Goal: Information Seeking & Learning: Learn about a topic

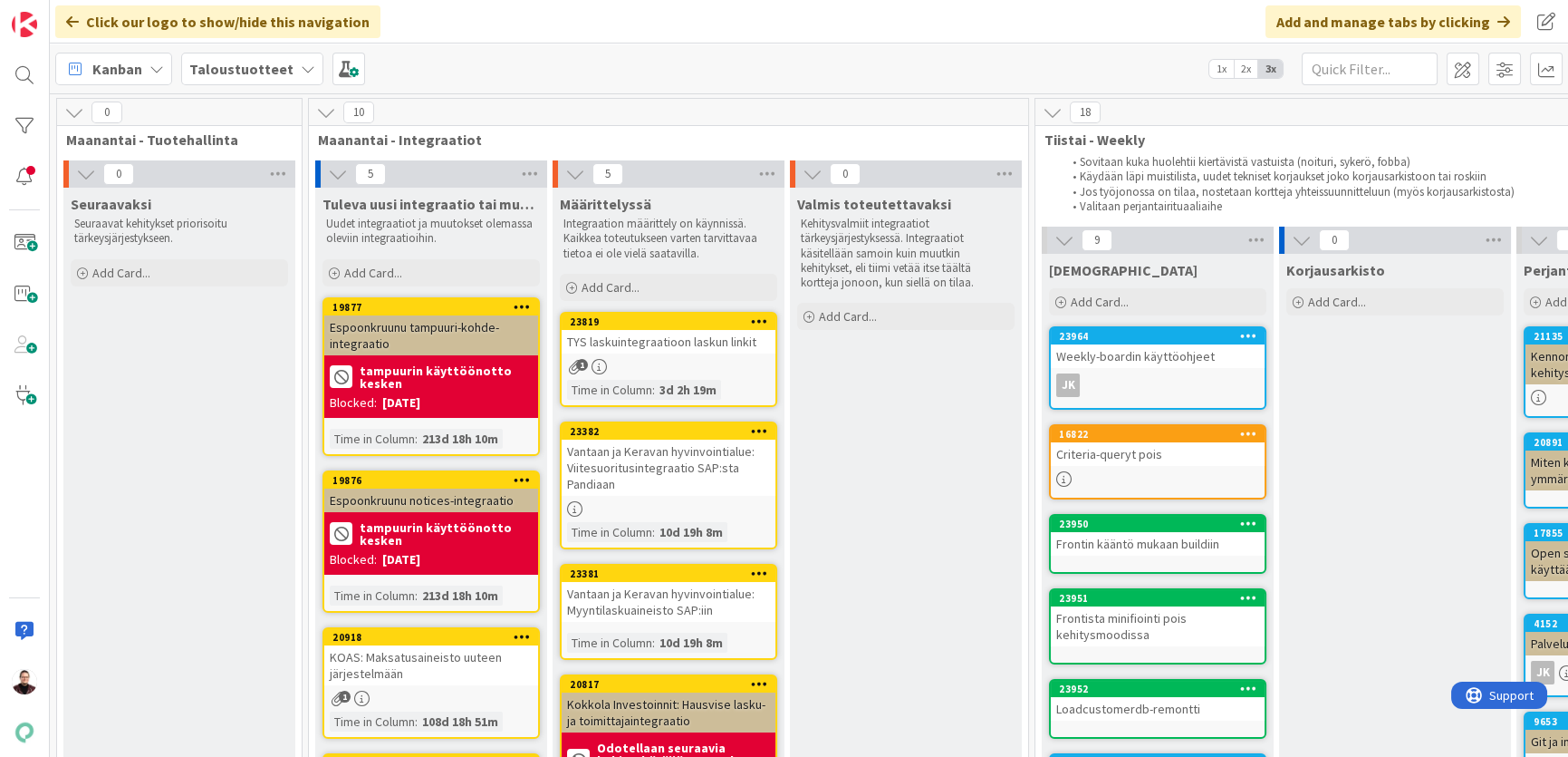
click at [637, 468] on div "Vantaan ja Keravan hyvinvointialue: Viitesuoritusintegraatio SAP:sta Pandiaan" at bounding box center [668, 467] width 214 height 56
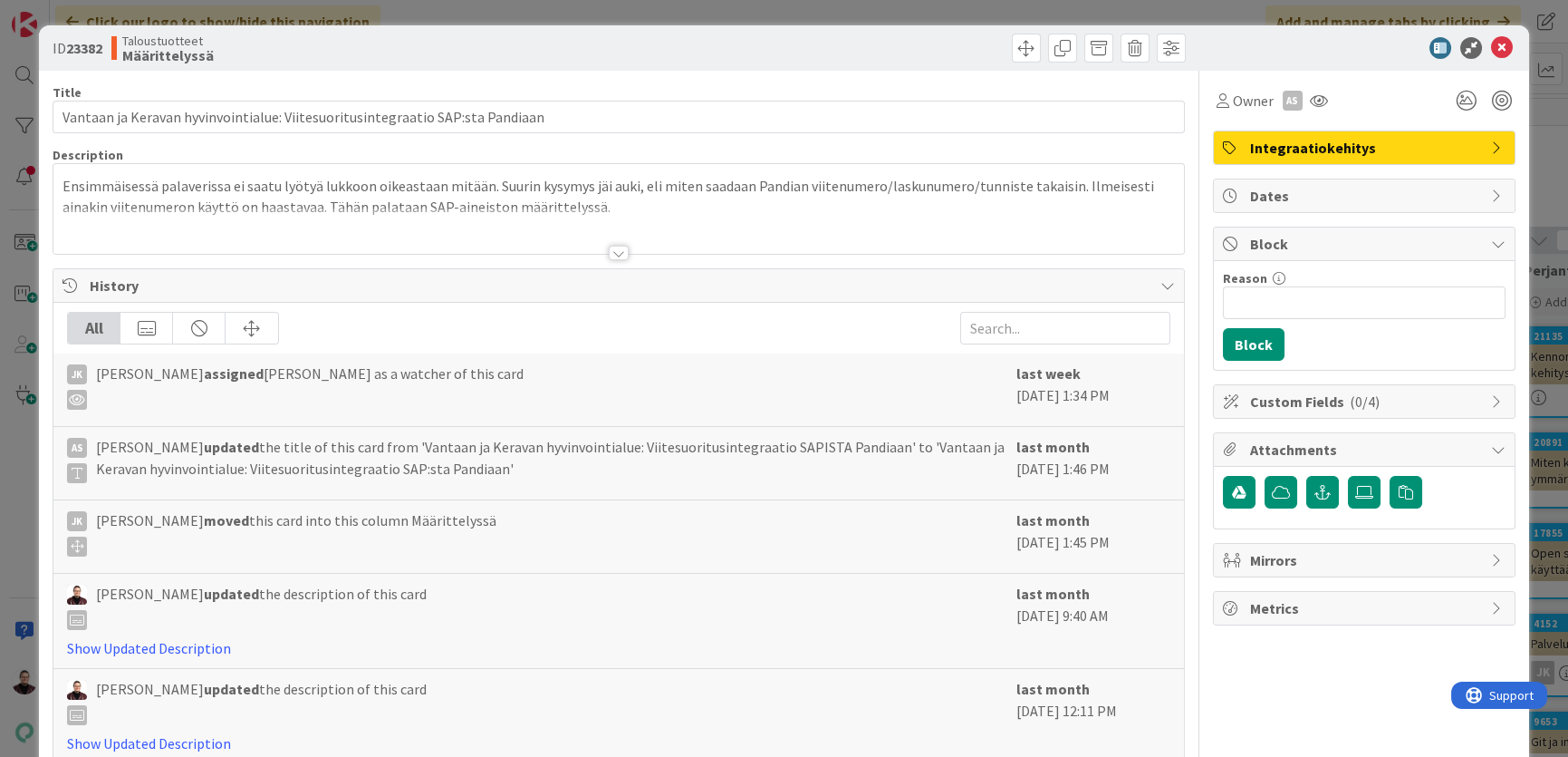
click at [615, 253] on div at bounding box center [619, 253] width 20 height 15
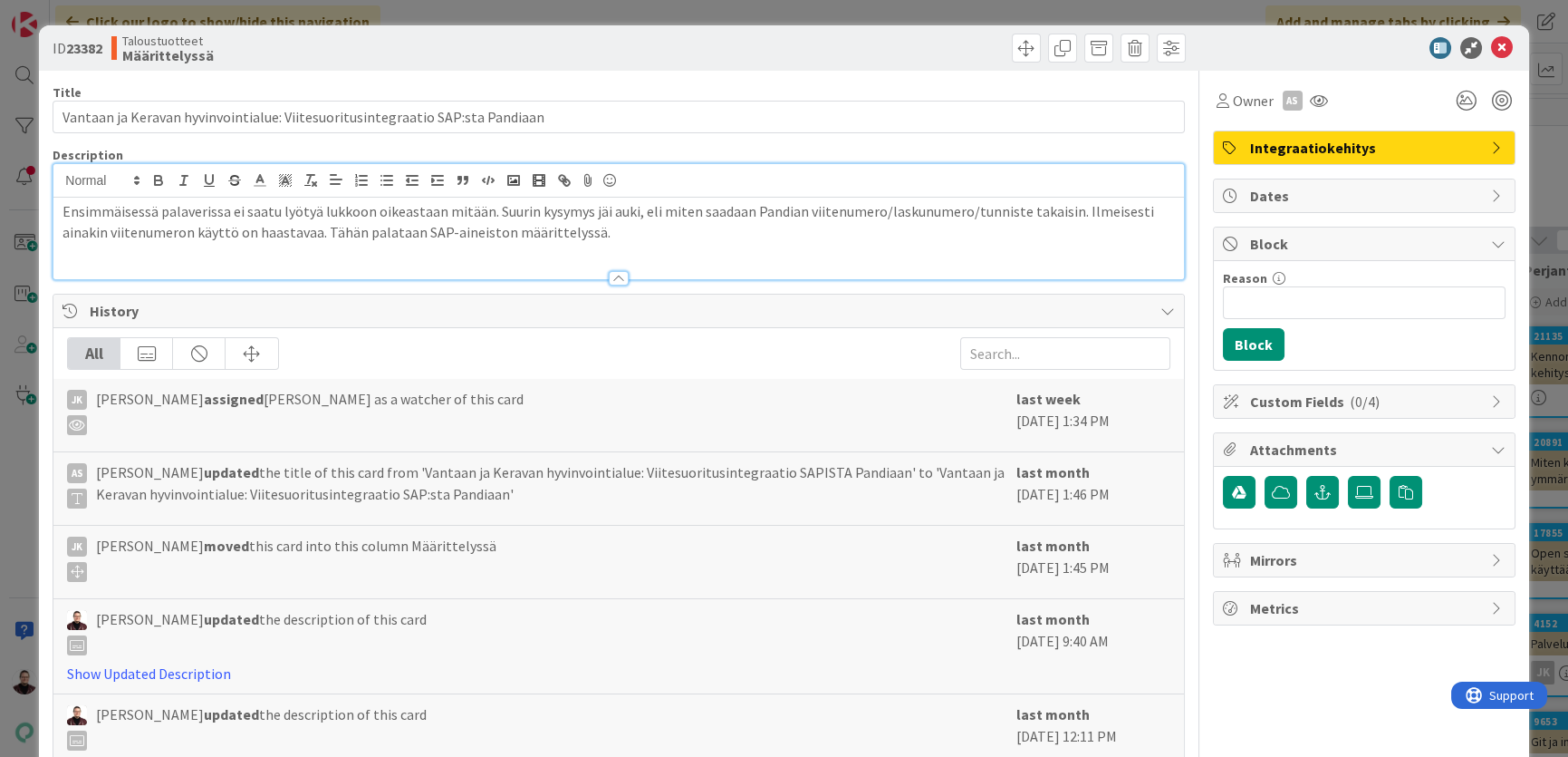
click at [17, 494] on div "ID 23382 Taloustuotteet Määrittelyssä Title 77 / 128 Vantaan ja Keravan hyvinvo…" at bounding box center [784, 378] width 1568 height 757
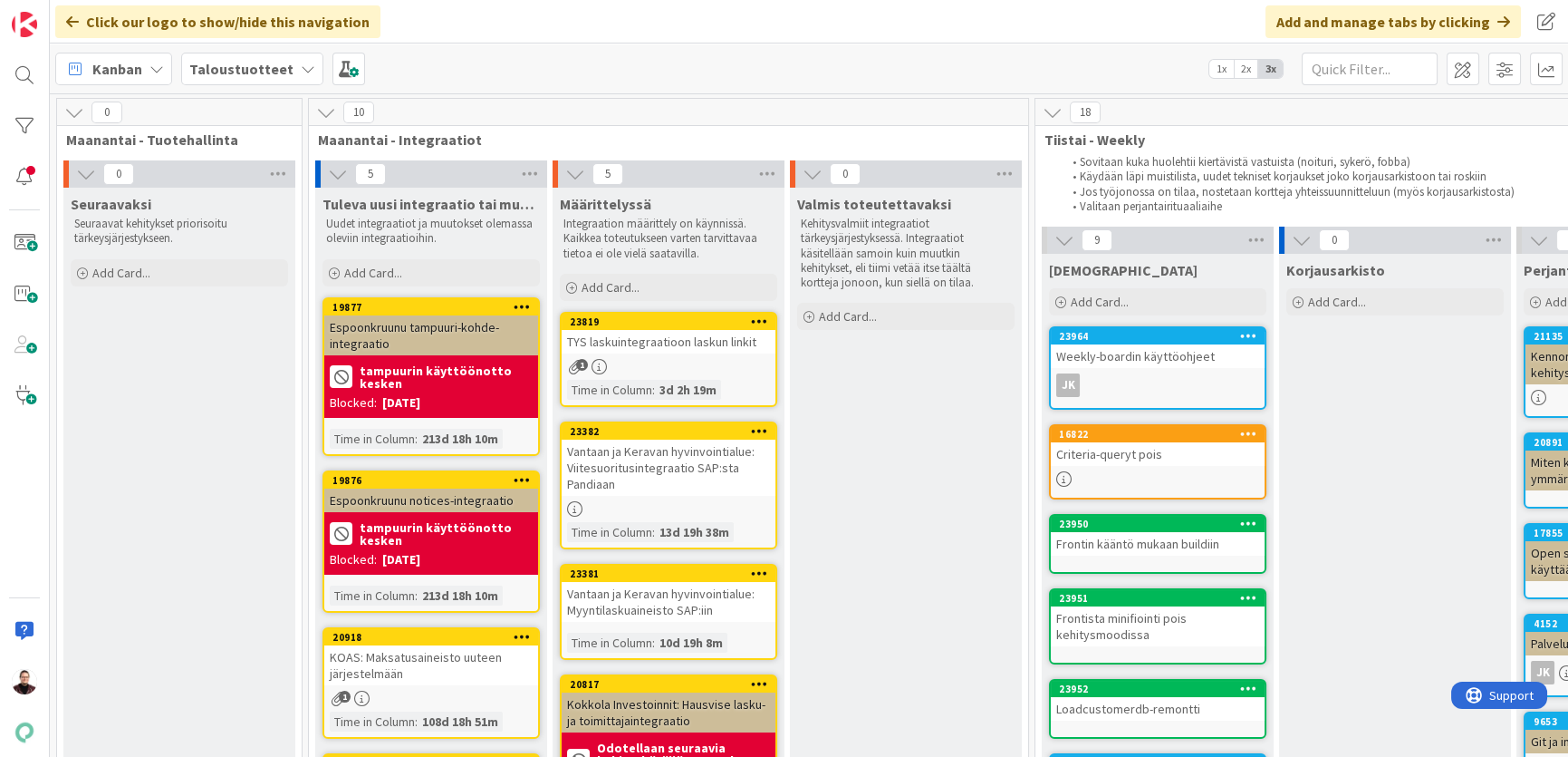
click at [670, 599] on div "Vantaan ja Keravan hyvinvointialue: Myyntilaskuaineisto SAP:iin" at bounding box center [668, 601] width 214 height 39
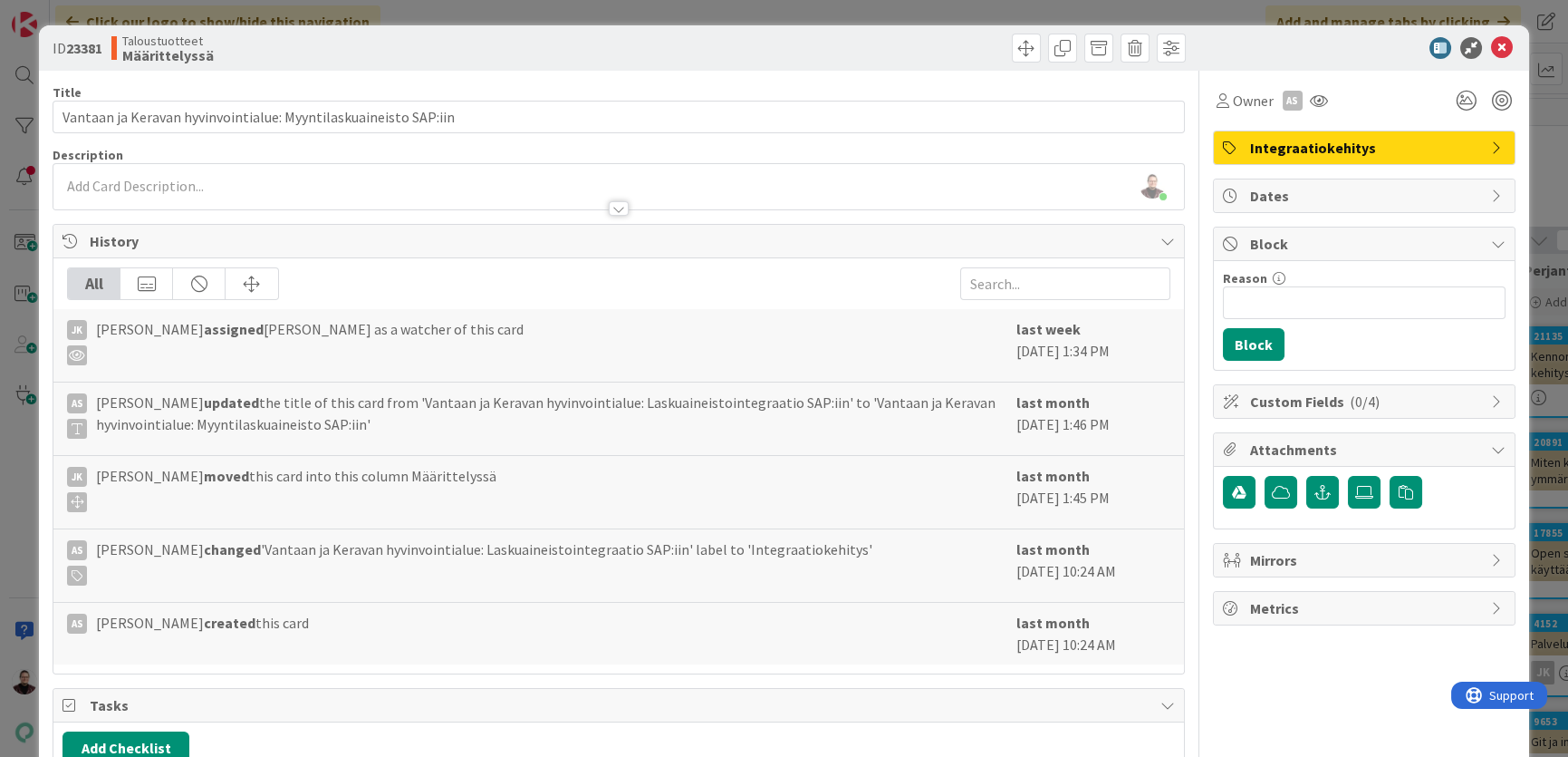
click at [32, 460] on div "ID 23381 Taloustuotteet Määrittelyssä Title 63 / 128 Vantaan ja Keravan hyvinvo…" at bounding box center [784, 378] width 1568 height 757
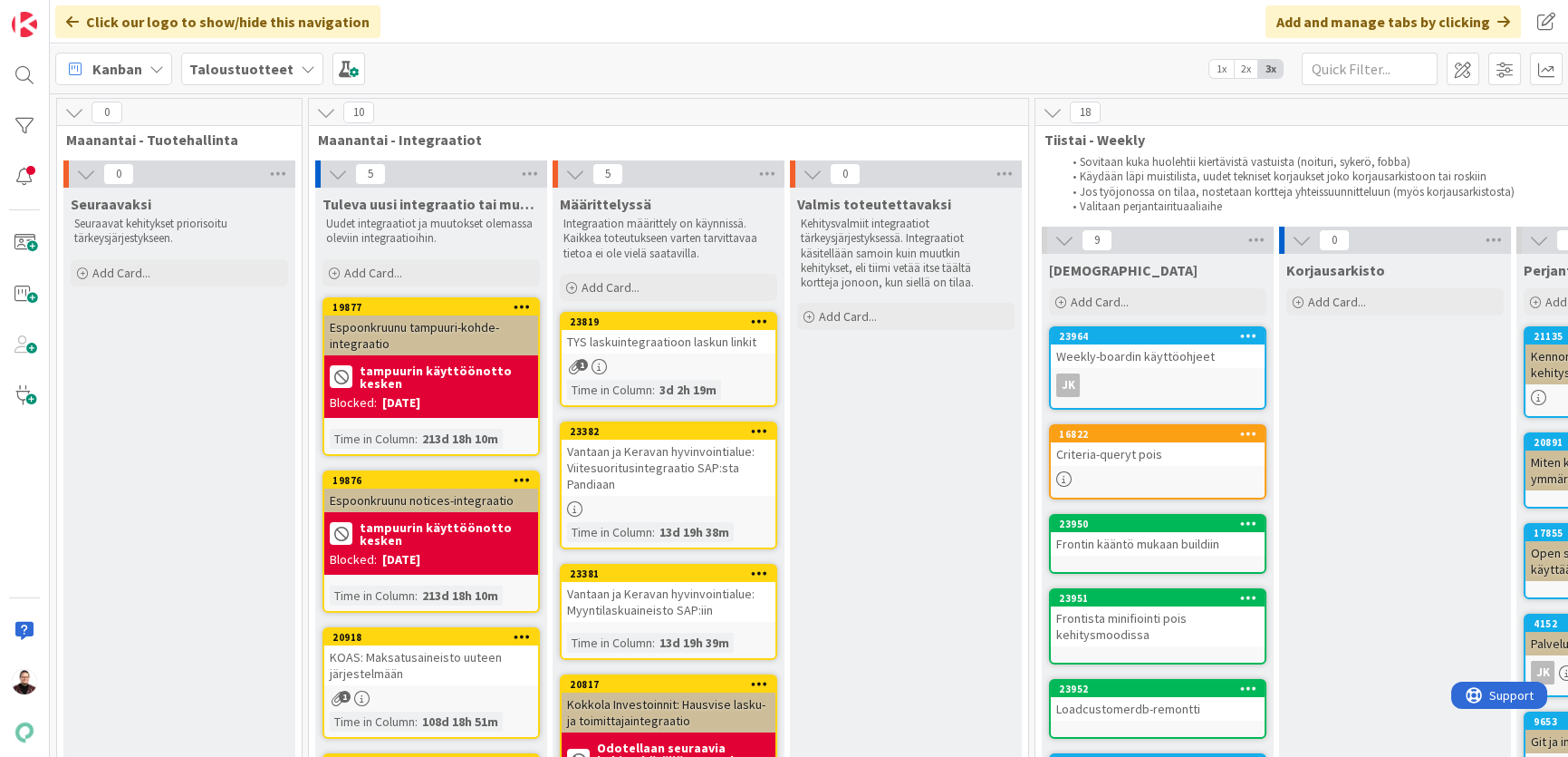
click at [683, 451] on div "Vantaan ja Keravan hyvinvointialue: Viitesuoritusintegraatio SAP:sta Pandiaan" at bounding box center [668, 467] width 214 height 56
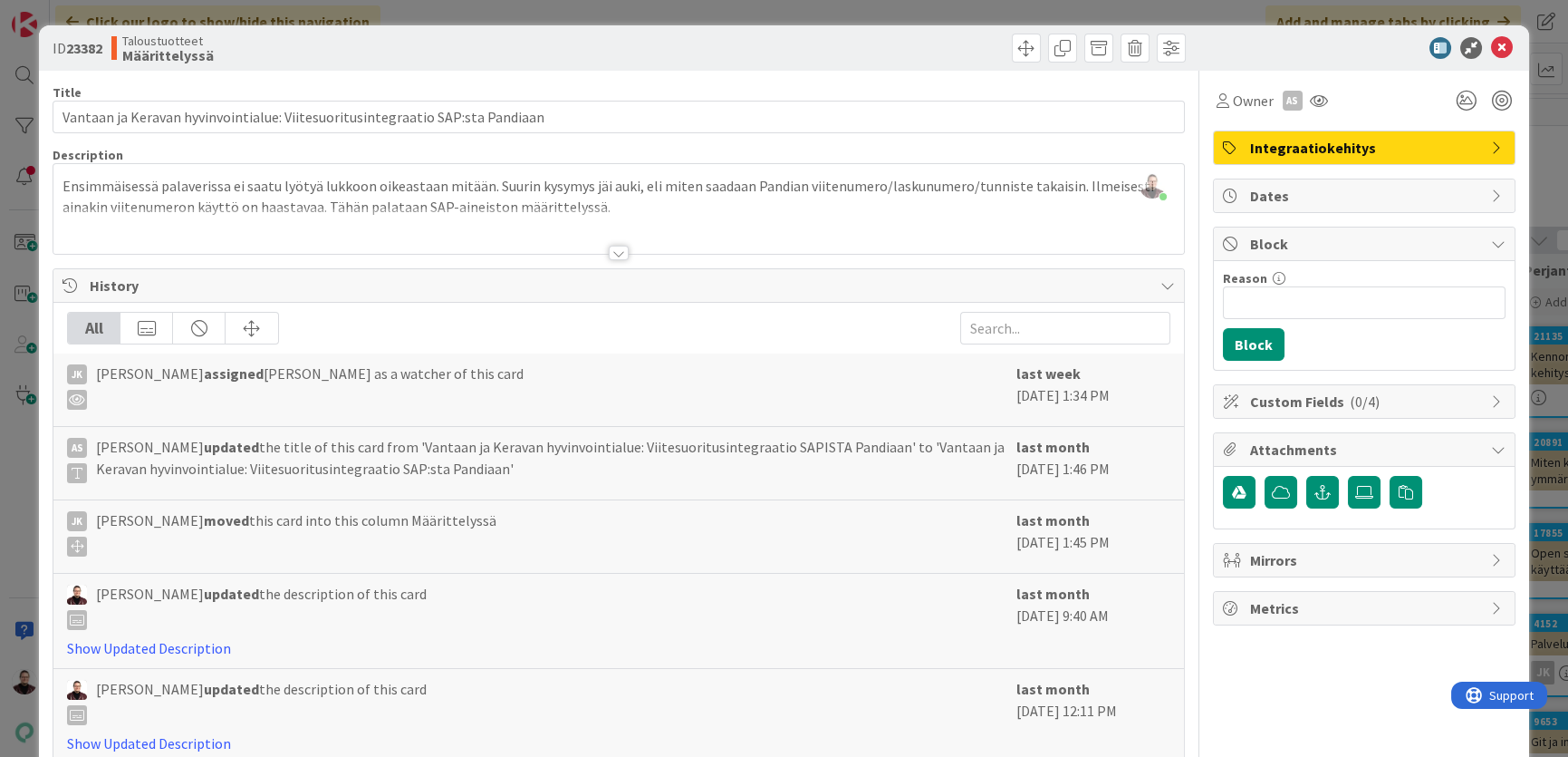
click at [17, 471] on div "ID 23382 Taloustuotteet Määrittelyssä Title 77 / 128 Vantaan ja Keravan hyvinvo…" at bounding box center [784, 378] width 1568 height 757
